Goal: Task Accomplishment & Management: Use online tool/utility

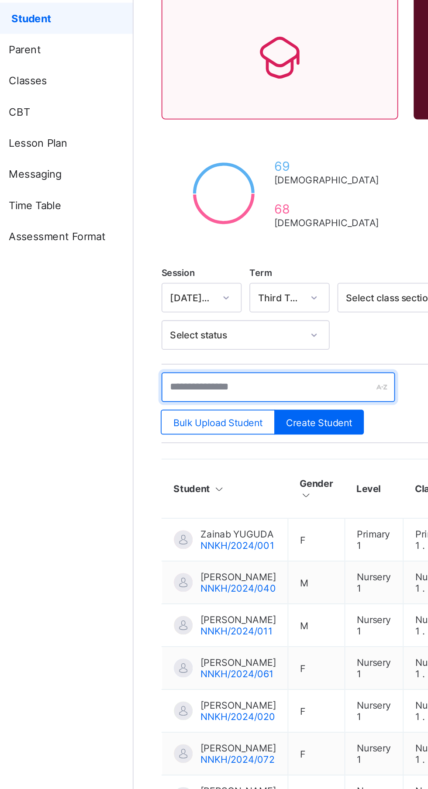
click at [185, 293] on input "text" at bounding box center [185, 294] width 131 height 17
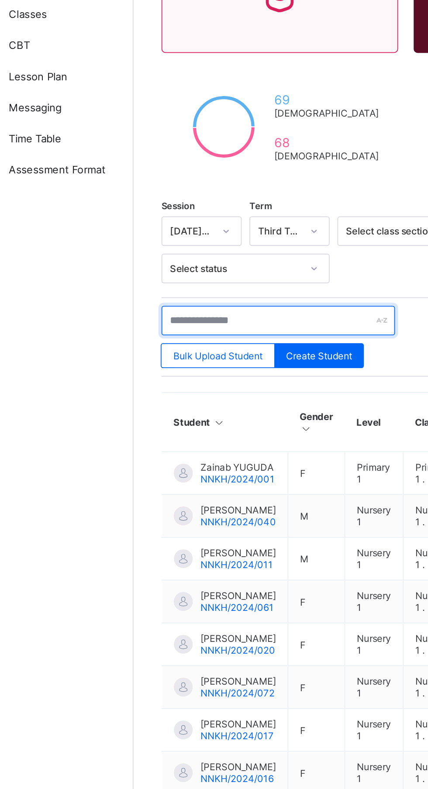
click at [195, 293] on input "text" at bounding box center [185, 294] width 131 height 17
click at [201, 291] on input "text" at bounding box center [185, 294] width 131 height 17
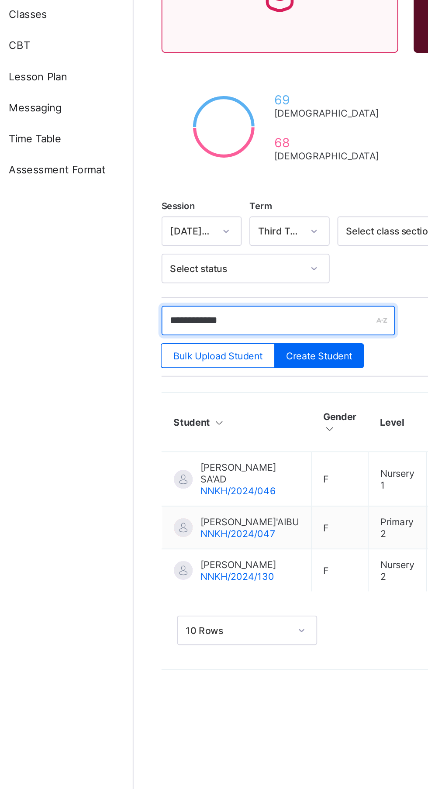
type input "**********"
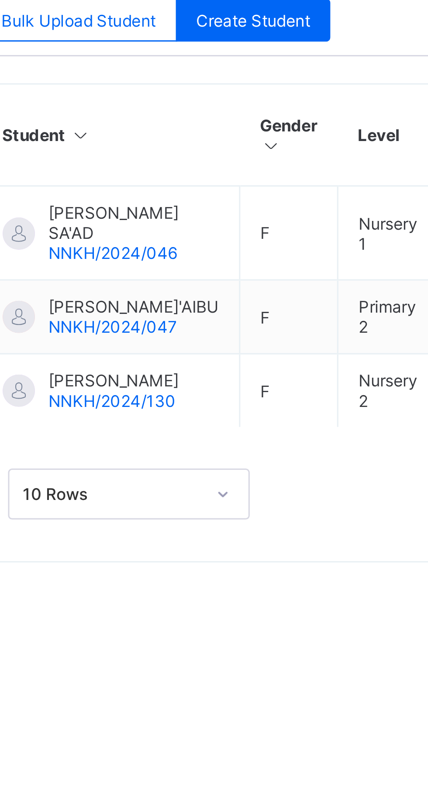
click at [167, 383] on span "[PERSON_NAME] SA'AD" at bounding box center [169, 379] width 55 height 13
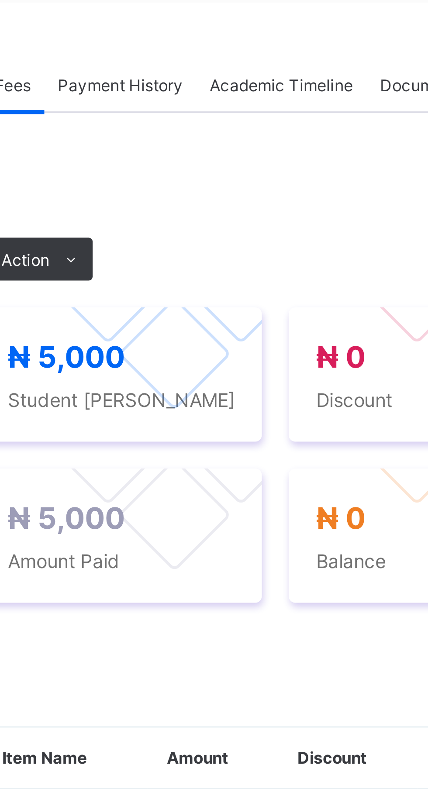
click at [137, 319] on span "Action" at bounding box center [135, 316] width 16 height 7
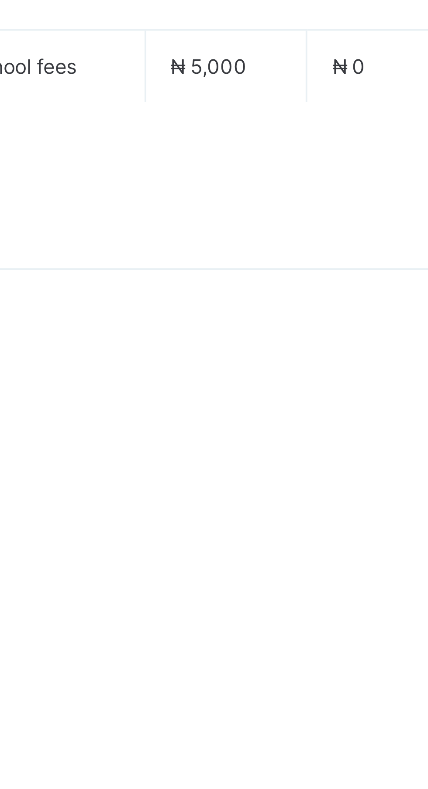
click at [0, 0] on li "Receive Payment" at bounding box center [0, 0] width 0 height 0
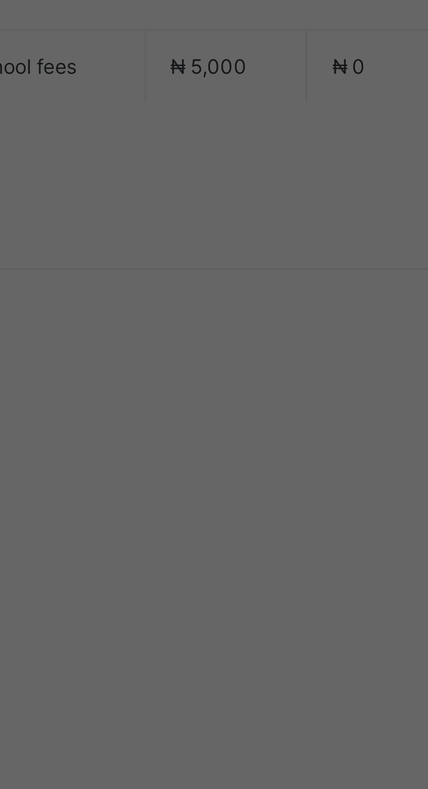
click at [276, 384] on h1 "No Outstanding Fees" at bounding box center [213, 378] width 123 height 13
click at [280, 380] on div "×" at bounding box center [276, 372] width 8 height 15
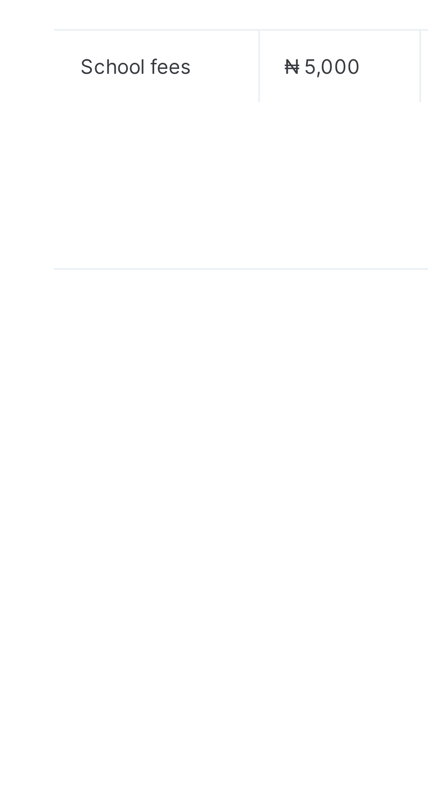
click at [138, 319] on span "Action" at bounding box center [135, 316] width 16 height 7
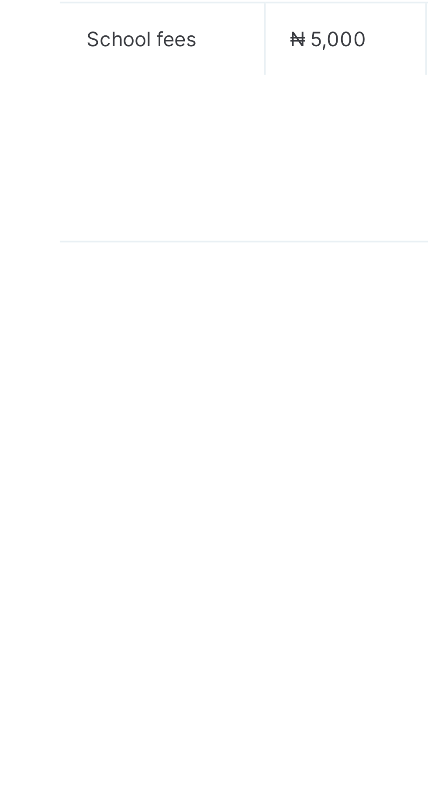
click at [0, 0] on li "Receive Payment" at bounding box center [0, 0] width 0 height 0
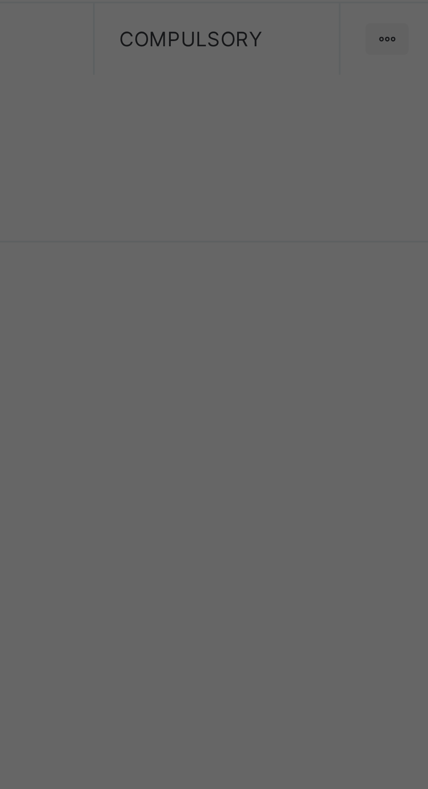
click at [280, 380] on div "×" at bounding box center [276, 372] width 8 height 15
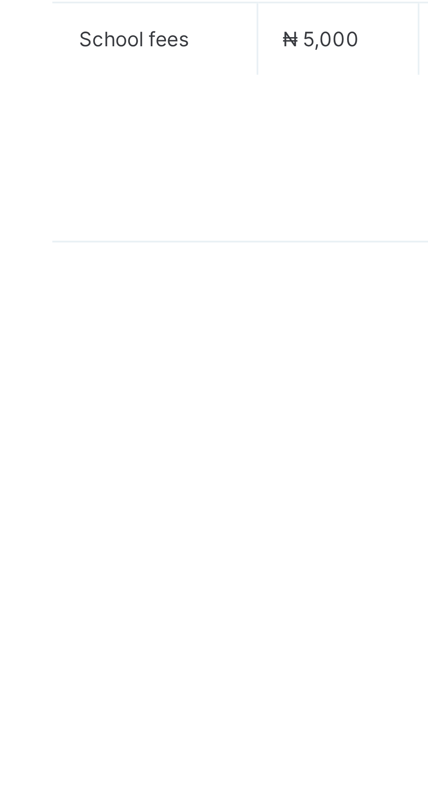
click at [141, 319] on span "Action" at bounding box center [135, 316] width 16 height 7
click at [0, 0] on li "Receive Payment" at bounding box center [0, 0] width 0 height 0
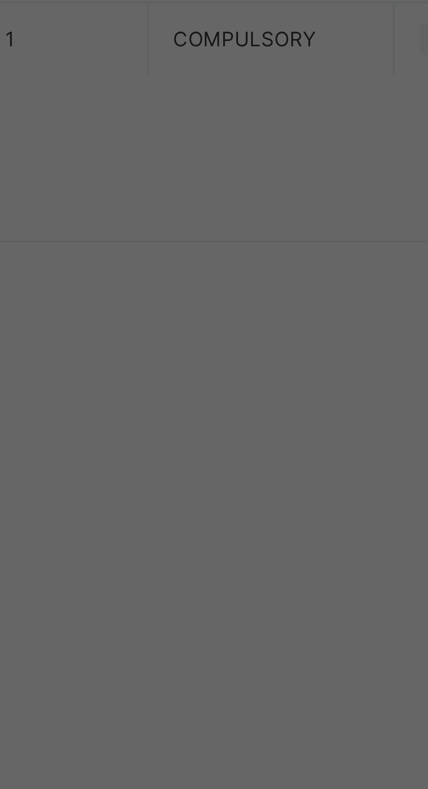
click at [280, 380] on div "×" at bounding box center [276, 372] width 8 height 15
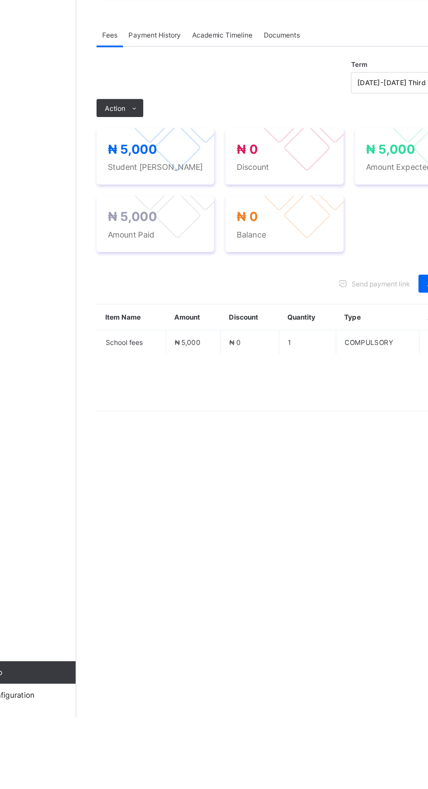
click at [129, 319] on span "Action" at bounding box center [135, 316] width 16 height 7
click at [0, 0] on ul "Receive Payment Manage Discount Send Email Reminder" at bounding box center [0, 0] width 0 height 0
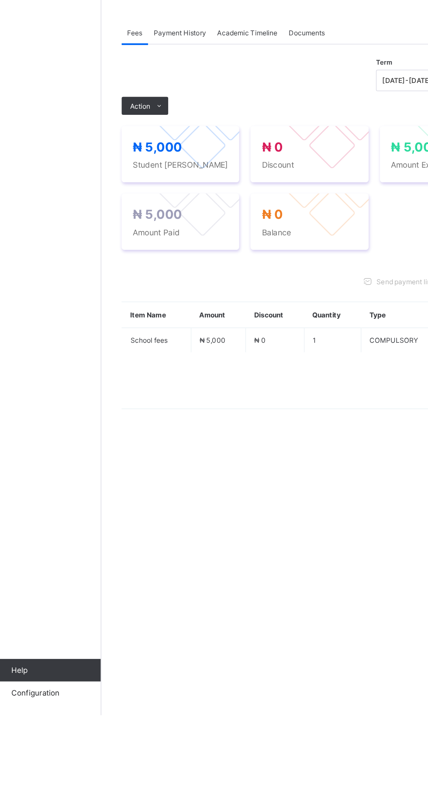
click at [0, 0] on li "Receive Payment" at bounding box center [0, 0] width 0 height 0
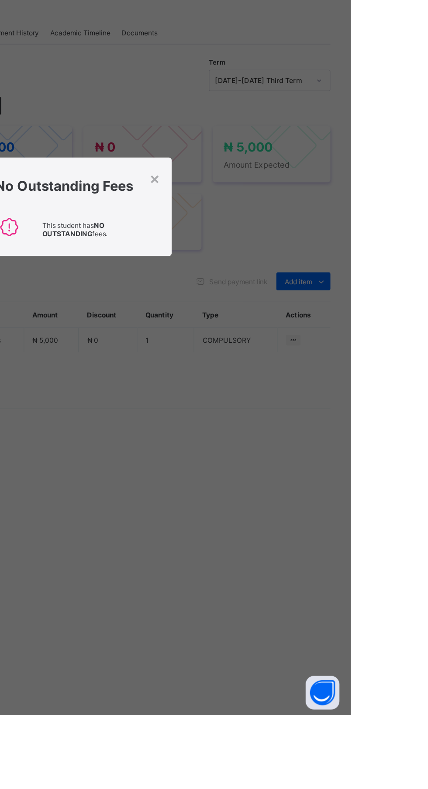
click at [280, 380] on div "×" at bounding box center [276, 372] width 8 height 15
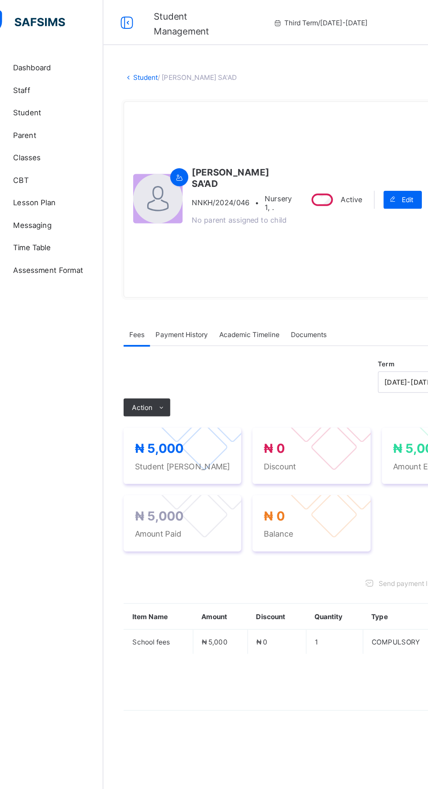
click at [82, 89] on span "Student" at bounding box center [70, 87] width 70 height 7
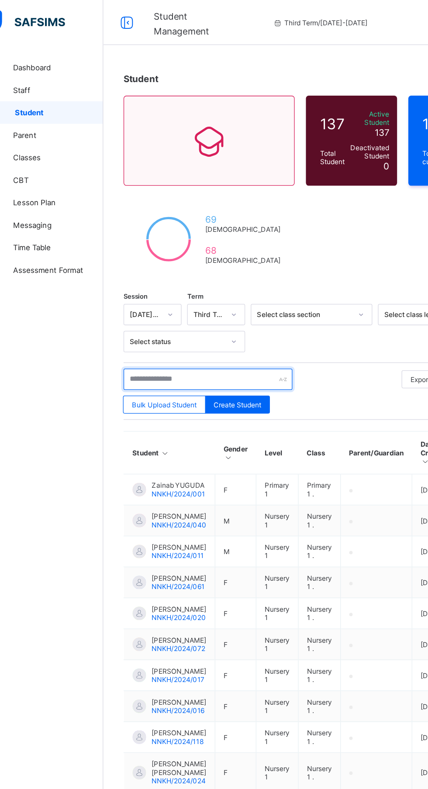
click at [161, 291] on input "text" at bounding box center [185, 294] width 131 height 17
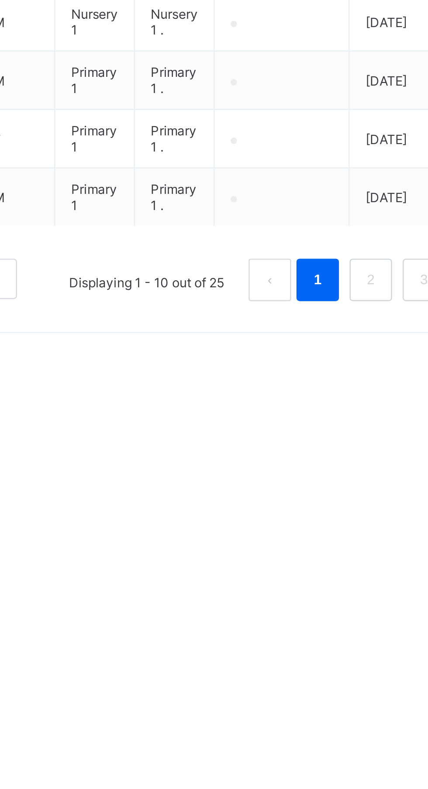
type input "**********"
click at [353, 635] on link "2" at bounding box center [353, 629] width 8 height 11
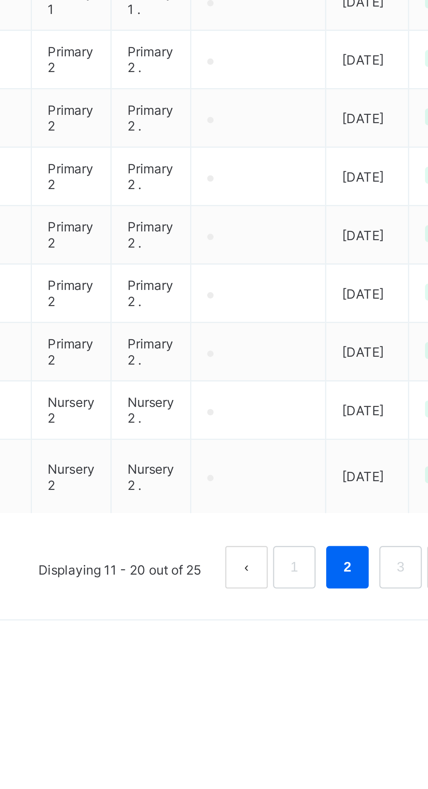
click at [374, 642] on link "3" at bounding box center [374, 636] width 8 height 11
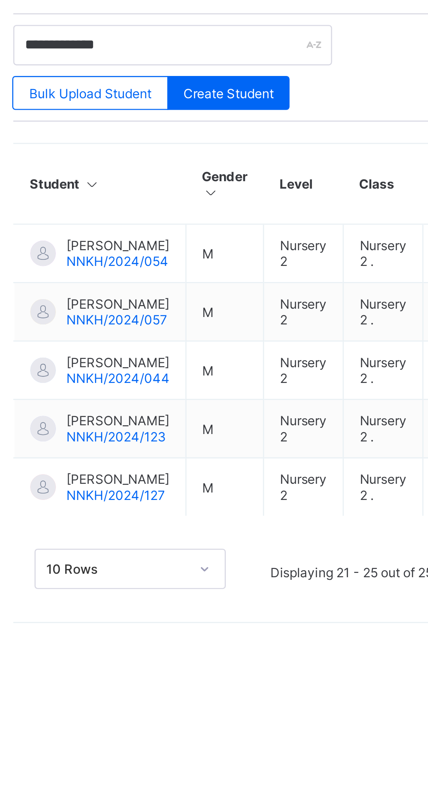
click at [155, 404] on span "[PERSON_NAME]" at bounding box center [163, 400] width 42 height 7
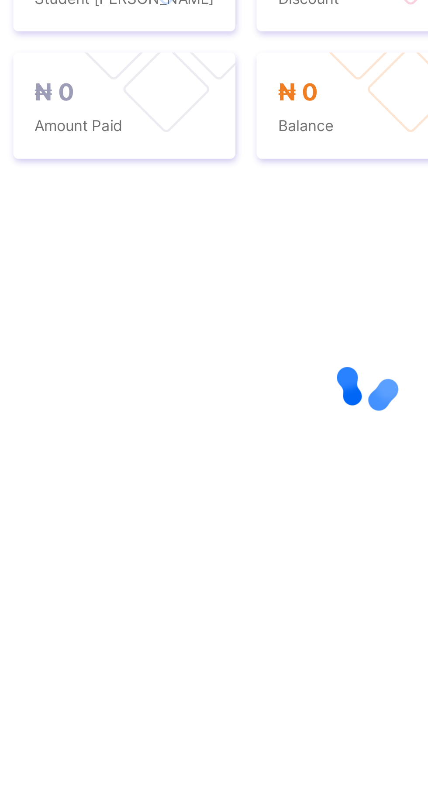
click at [137, 227] on span "Action" at bounding box center [135, 229] width 16 height 7
click at [0, 0] on ul "Receive Payment Manage Discount Send Email Reminder" at bounding box center [0, 0] width 0 height 0
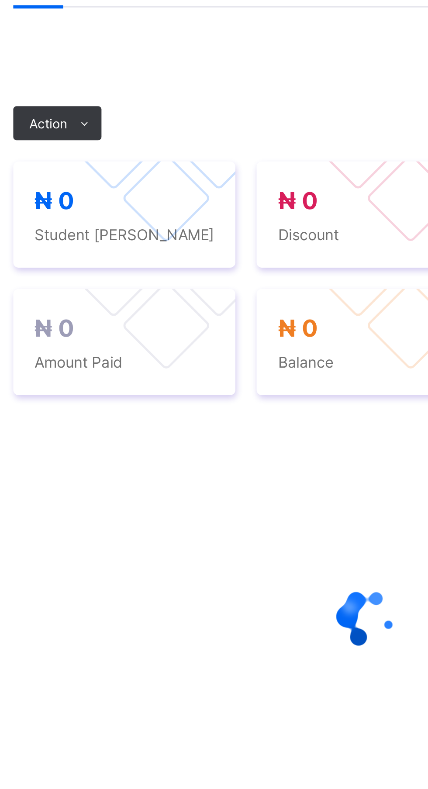
click at [0, 0] on li "Receive Payment" at bounding box center [0, 0] width 0 height 0
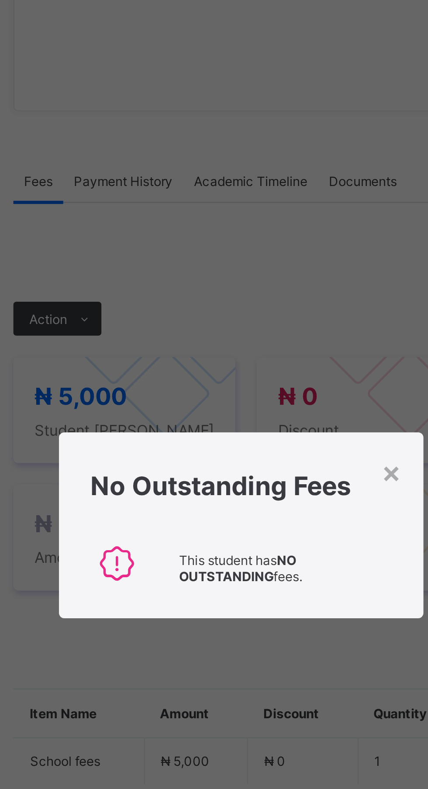
click at [280, 380] on div "×" at bounding box center [276, 372] width 8 height 15
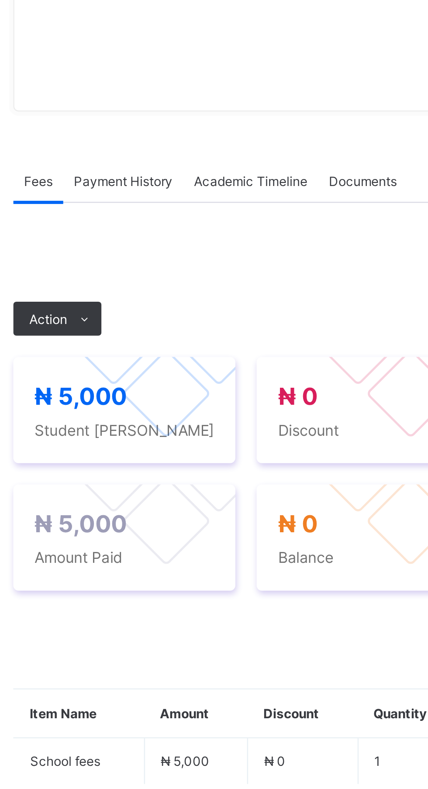
click at [377, 555] on div "Term [DATE]-[DATE] Third Term Action Receive Payment Manage Discount Send Email…" at bounding box center [265, 414] width 291 height 305
click at [144, 316] on span at bounding box center [150, 309] width 14 height 14
click at [0, 0] on li "Receive Payment" at bounding box center [0, 0] width 0 height 0
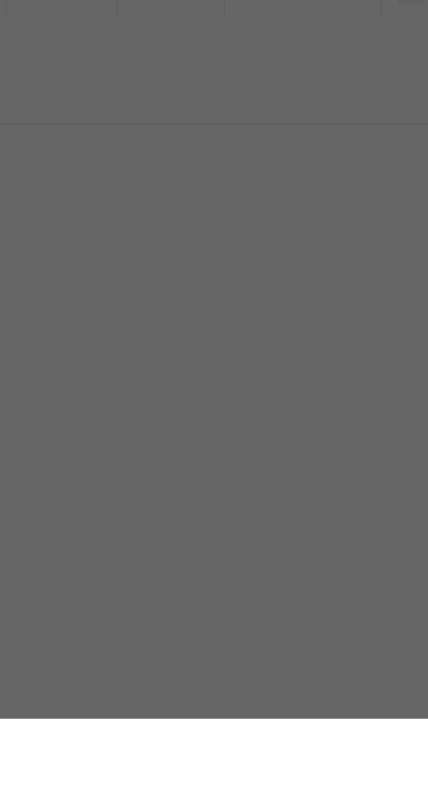
click at [411, 603] on div "× No Outstanding Fees This student has NO OUTSTANDING fees." at bounding box center [214, 394] width 428 height 789
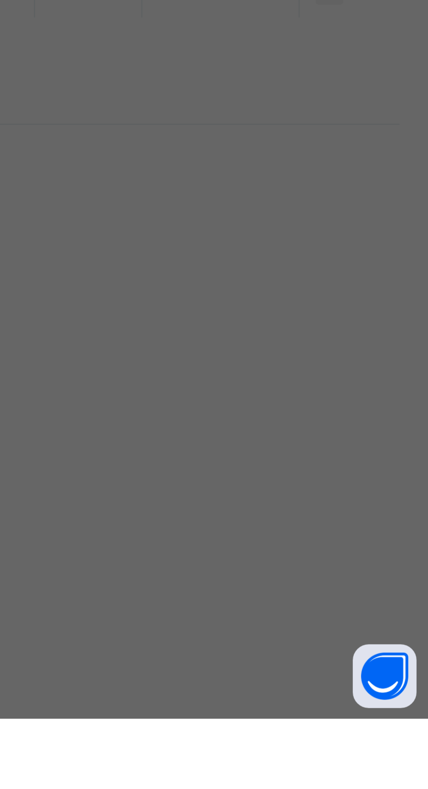
click at [280, 380] on div "×" at bounding box center [276, 372] width 8 height 15
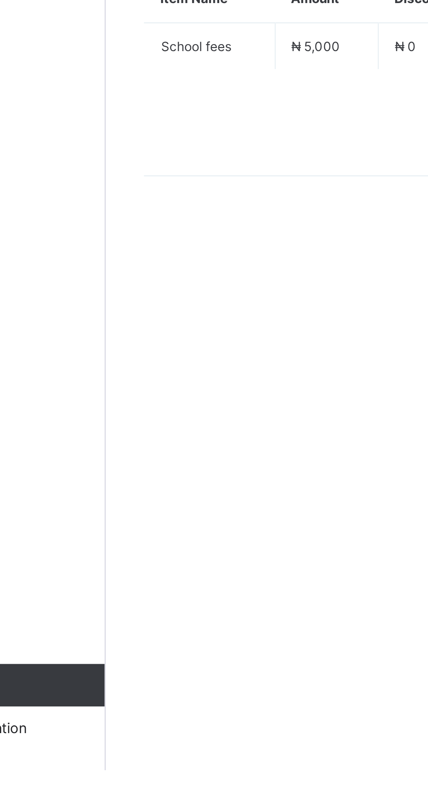
click at [144, 316] on span at bounding box center [150, 309] width 14 height 14
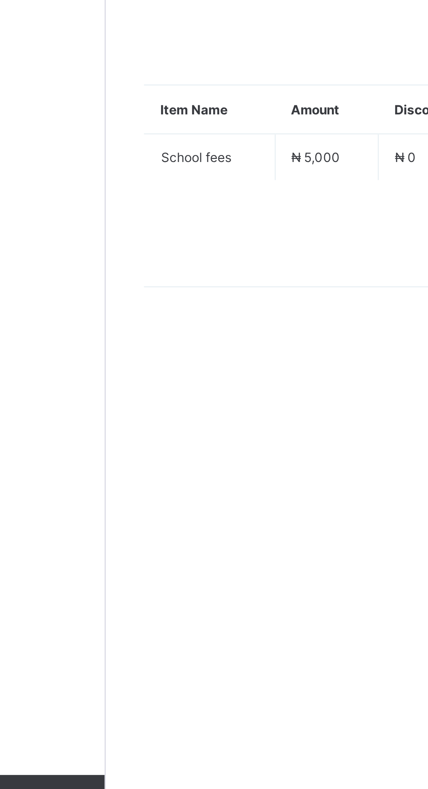
click at [0, 0] on li "Receive Payment" at bounding box center [0, 0] width 0 height 0
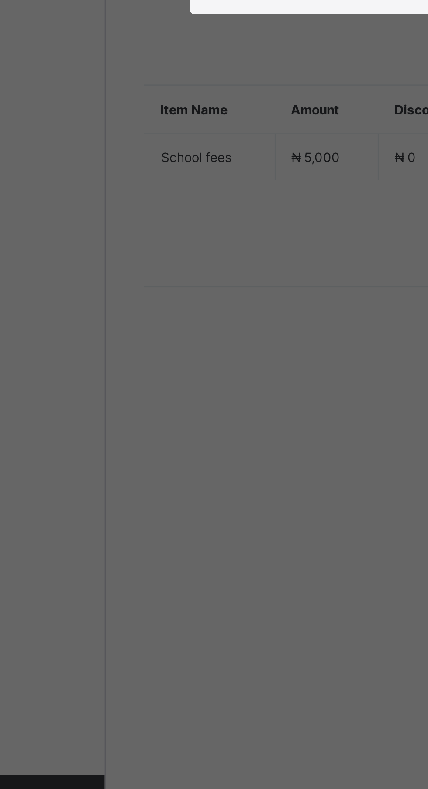
click at [289, 396] on div "No Outstanding Fees" at bounding box center [214, 376] width 150 height 40
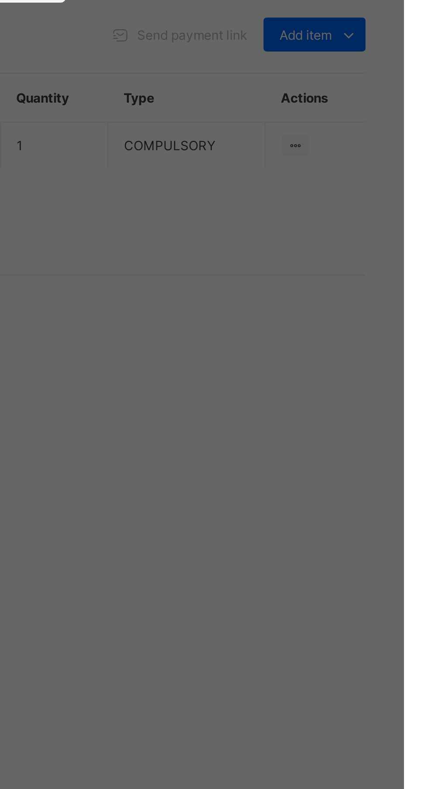
click at [280, 380] on div "×" at bounding box center [276, 372] width 8 height 15
